Goal: Check status: Check status

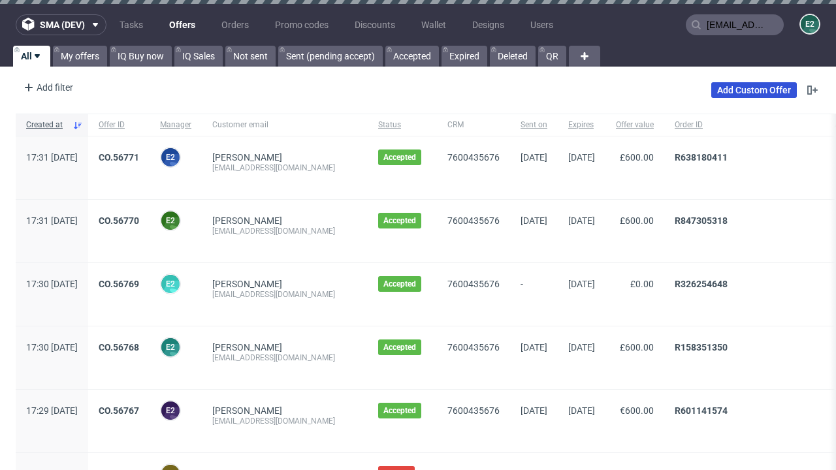
type input "[EMAIL_ADDRESS][DOMAIN_NAME]"
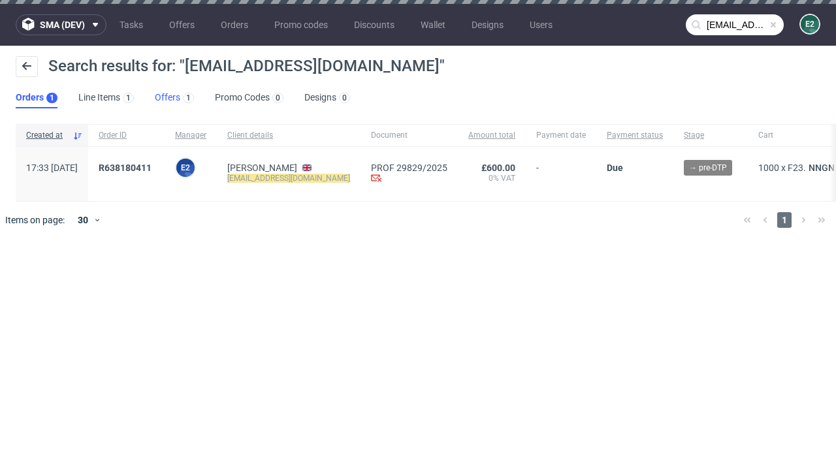
click at [174, 98] on link "Offers 1" at bounding box center [174, 98] width 39 height 21
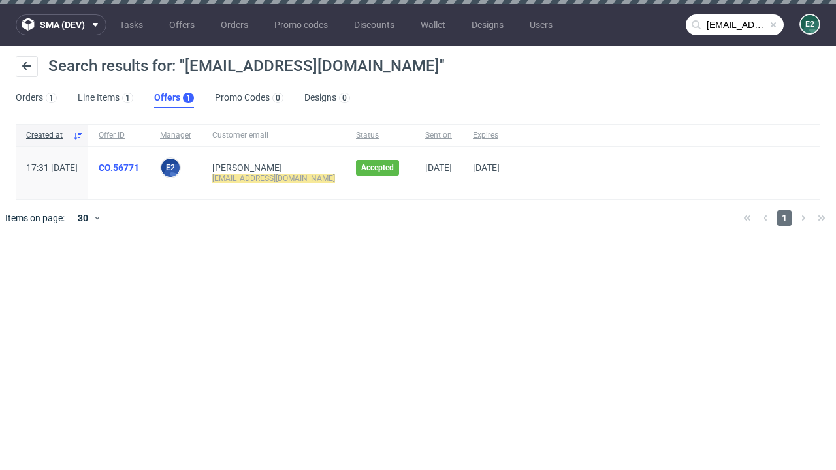
click at [139, 168] on link "CO.56771" at bounding box center [119, 168] width 40 height 10
